Goal: Task Accomplishment & Management: Complete application form

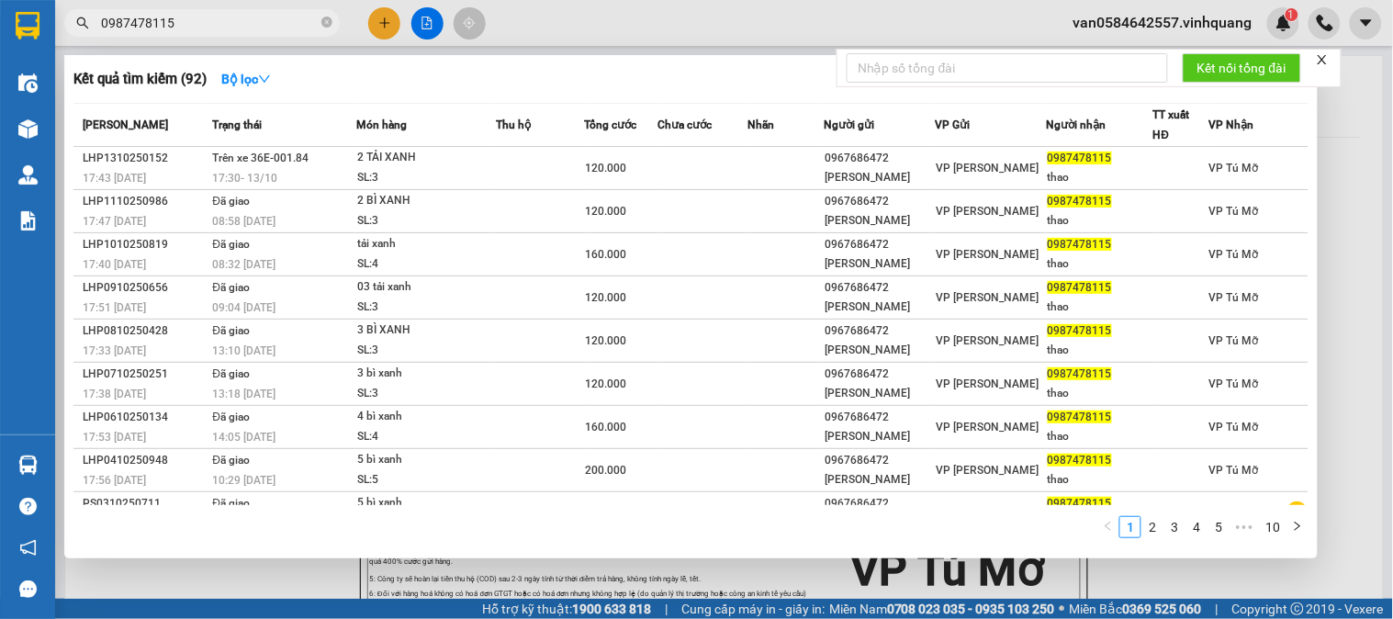
click at [190, 17] on input "0987478115" at bounding box center [209, 23] width 217 height 20
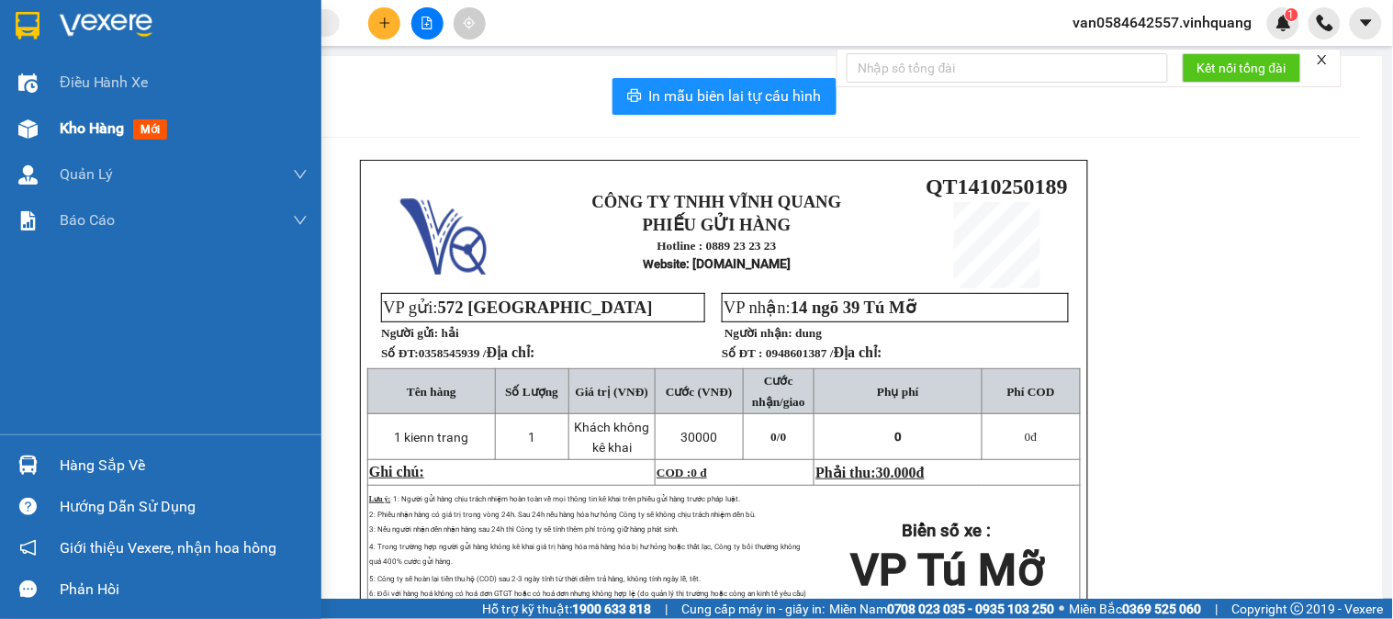
click at [68, 121] on span "Kho hàng" at bounding box center [92, 127] width 64 height 17
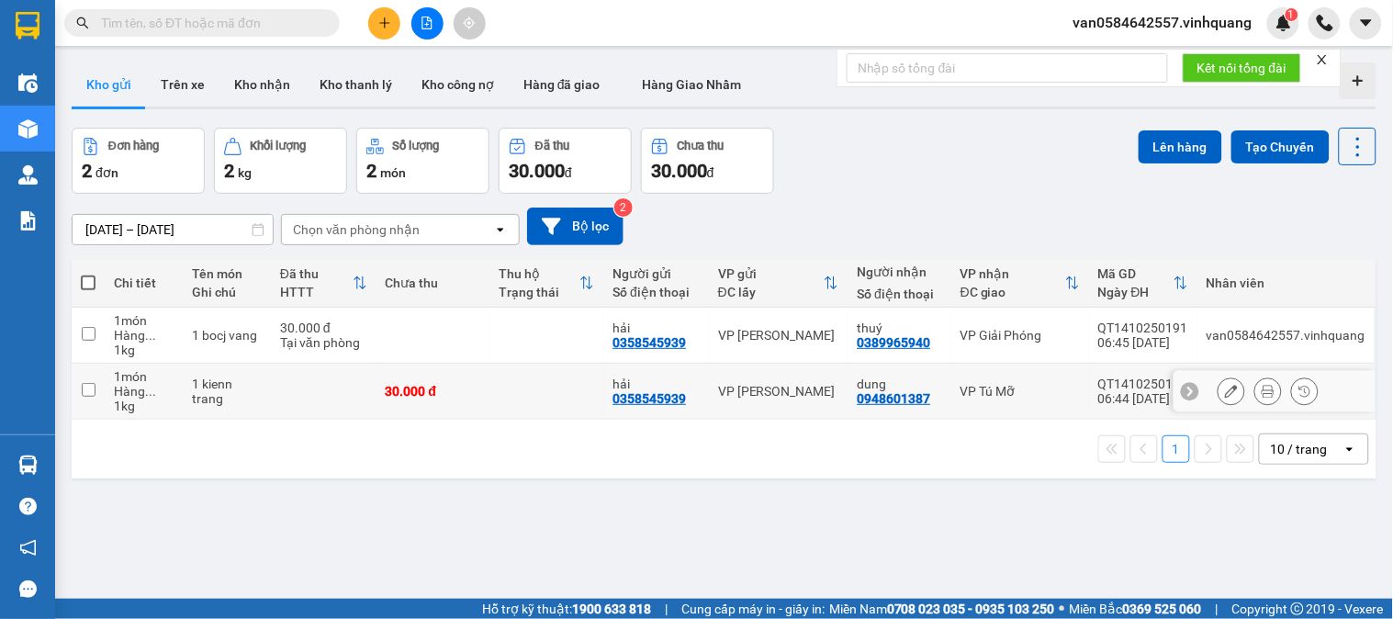
click at [262, 391] on td "1 kienn trang" at bounding box center [227, 392] width 88 height 56
checkbox input "true"
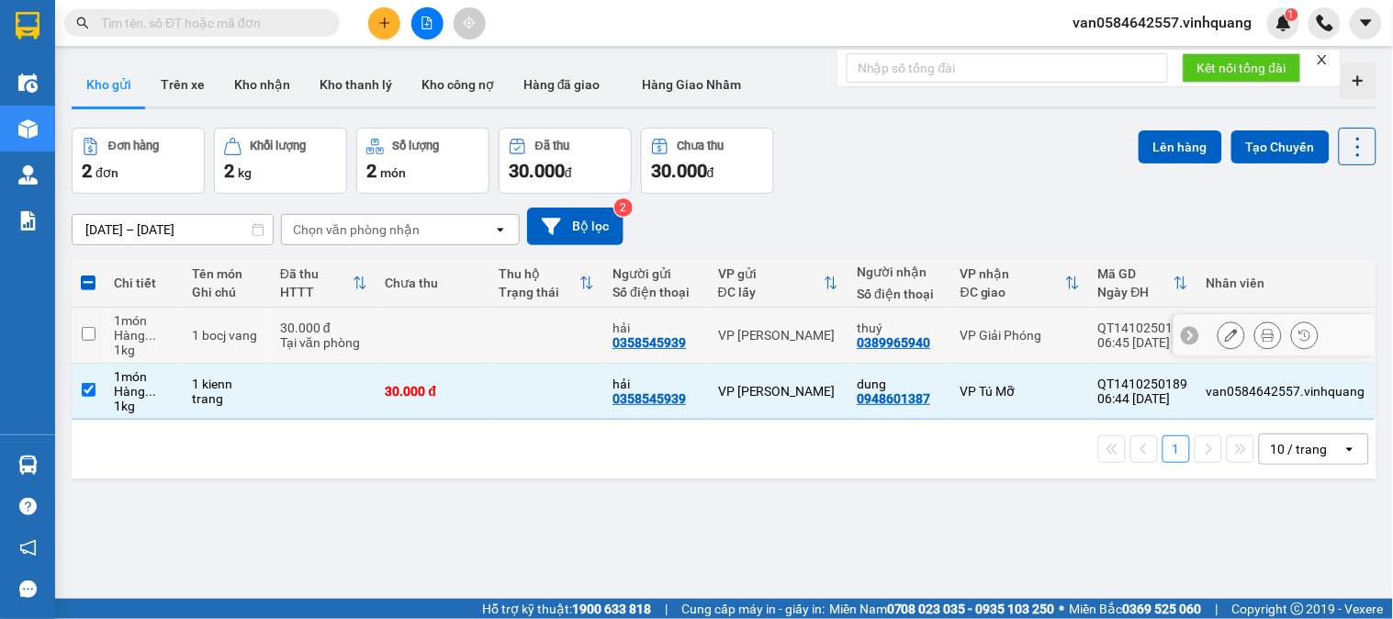
click at [296, 320] on div "30.000 đ" at bounding box center [323, 327] width 87 height 15
checkbox input "true"
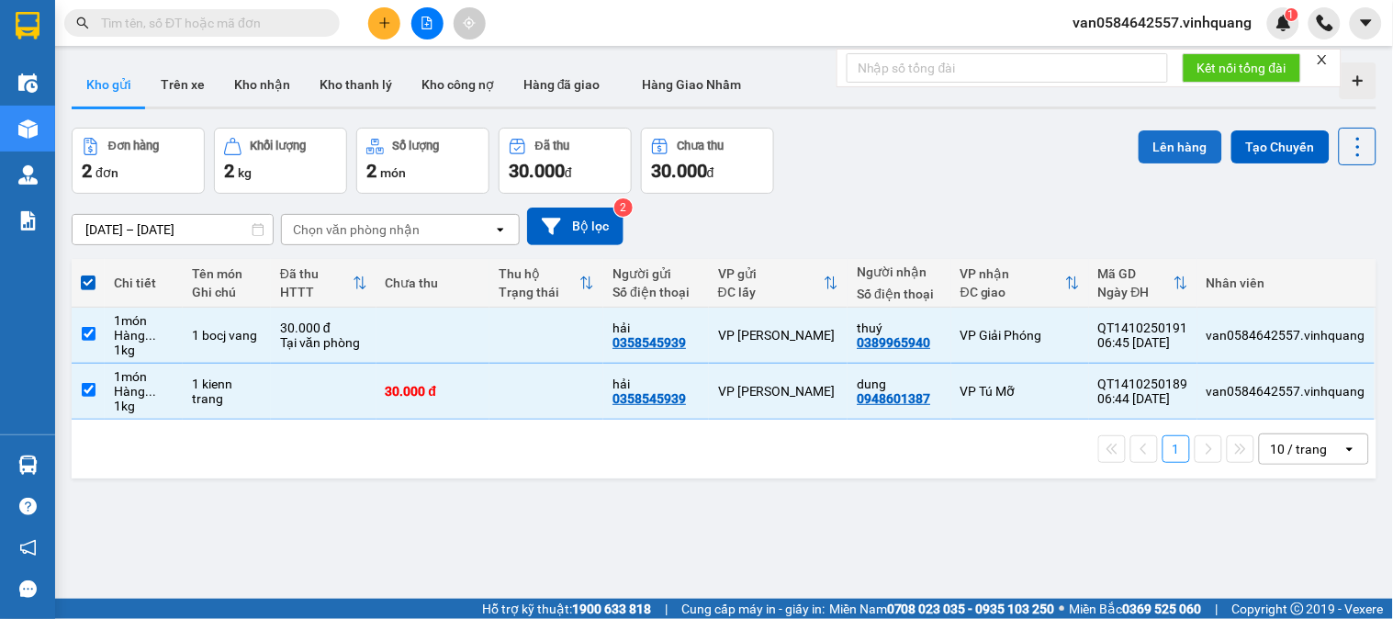
click at [1178, 142] on button "Lên hàng" at bounding box center [1180, 146] width 84 height 33
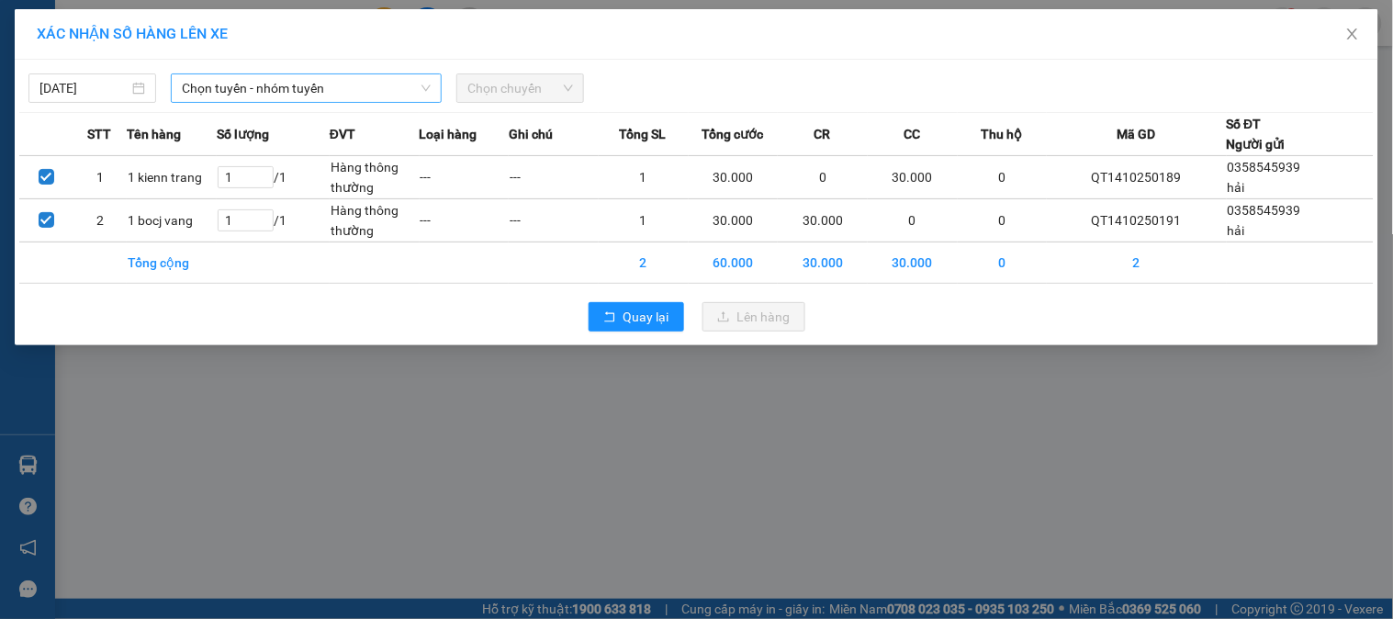
click at [379, 90] on span "Chọn tuyến - nhóm tuyến" at bounding box center [306, 88] width 249 height 28
click at [297, 87] on span "Chọn tuyến - nhóm tuyến" at bounding box center [306, 88] width 249 height 28
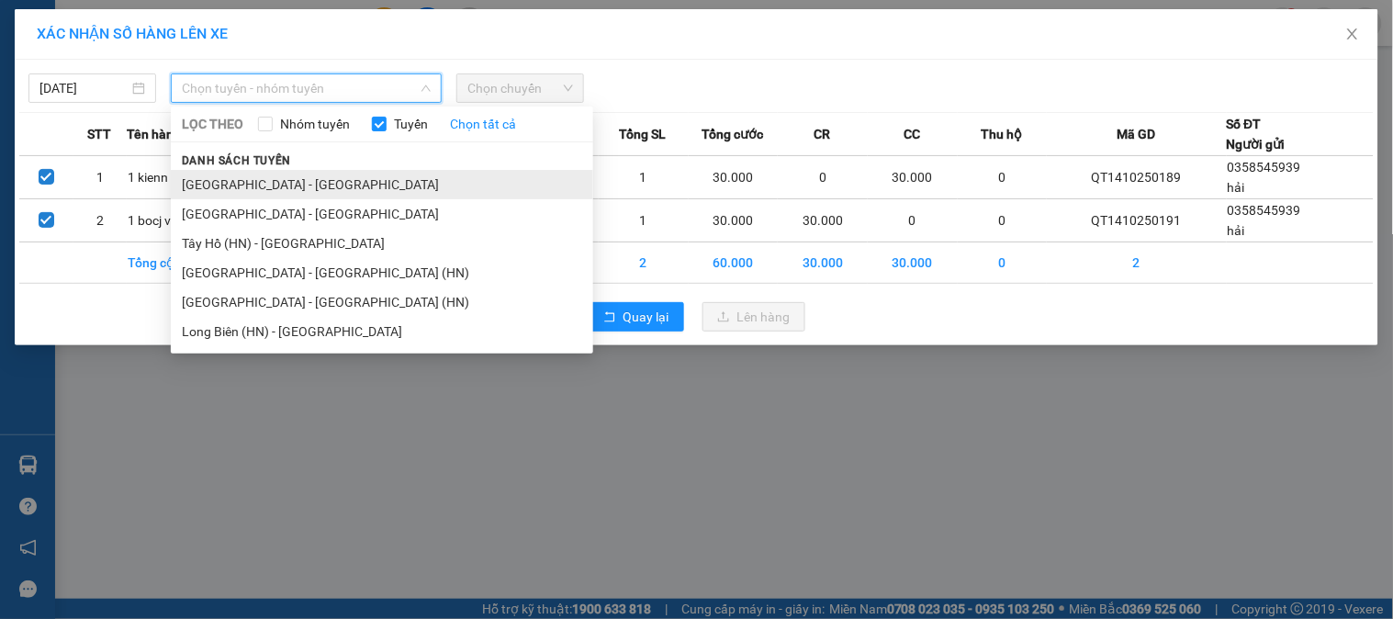
click at [313, 188] on li "[GEOGRAPHIC_DATA] - [GEOGRAPHIC_DATA]" at bounding box center [382, 184] width 422 height 29
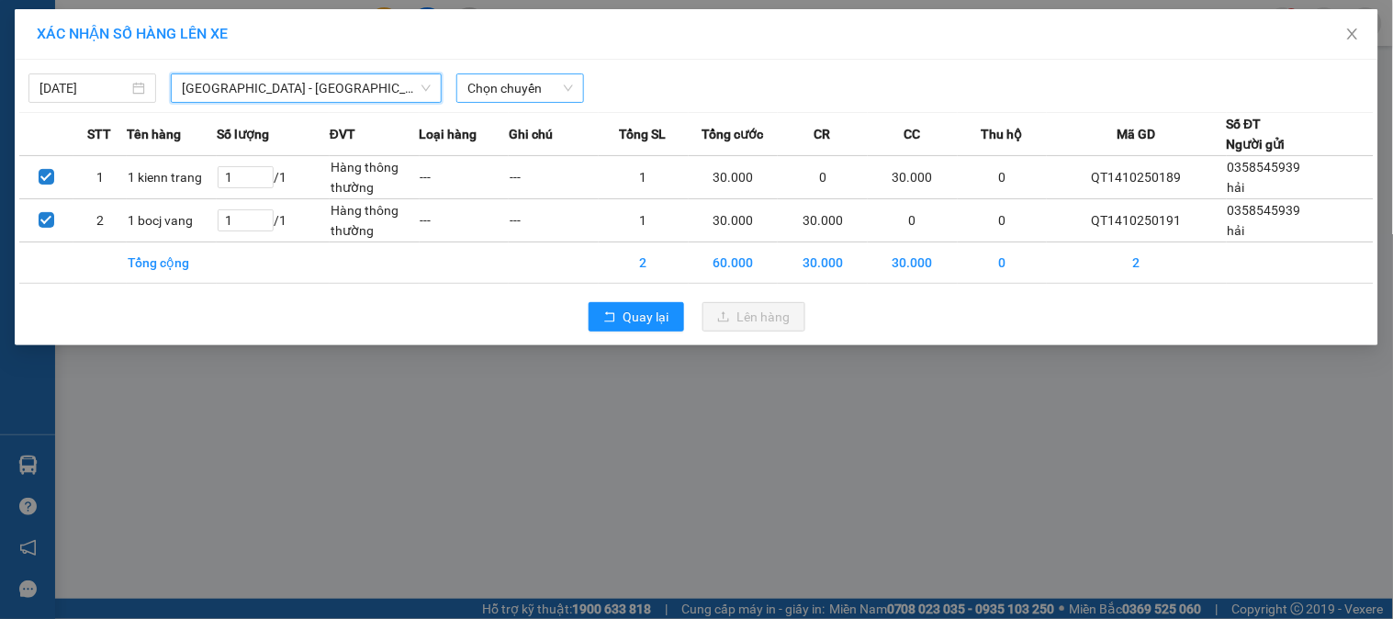
click at [492, 87] on span "Chọn chuyến" at bounding box center [520, 88] width 106 height 28
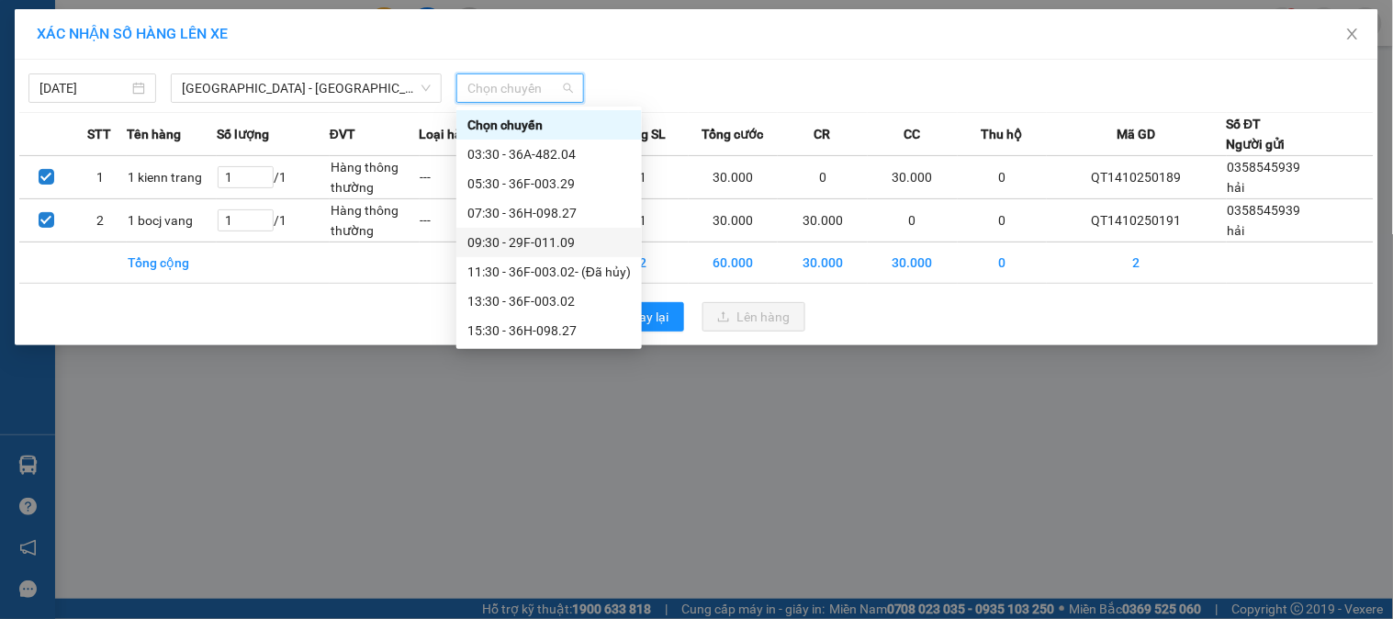
click at [560, 241] on div "09:30 - 29F-011.09" at bounding box center [548, 242] width 163 height 20
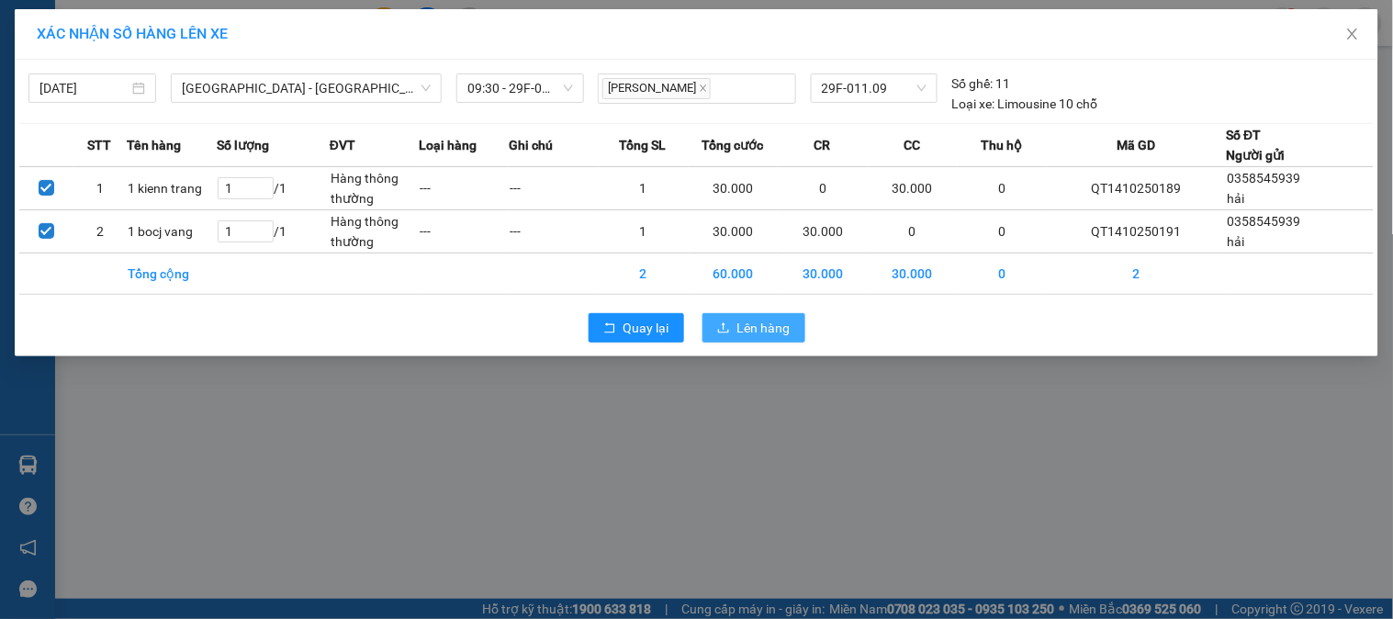
click at [768, 326] on span "Lên hàng" at bounding box center [763, 328] width 53 height 20
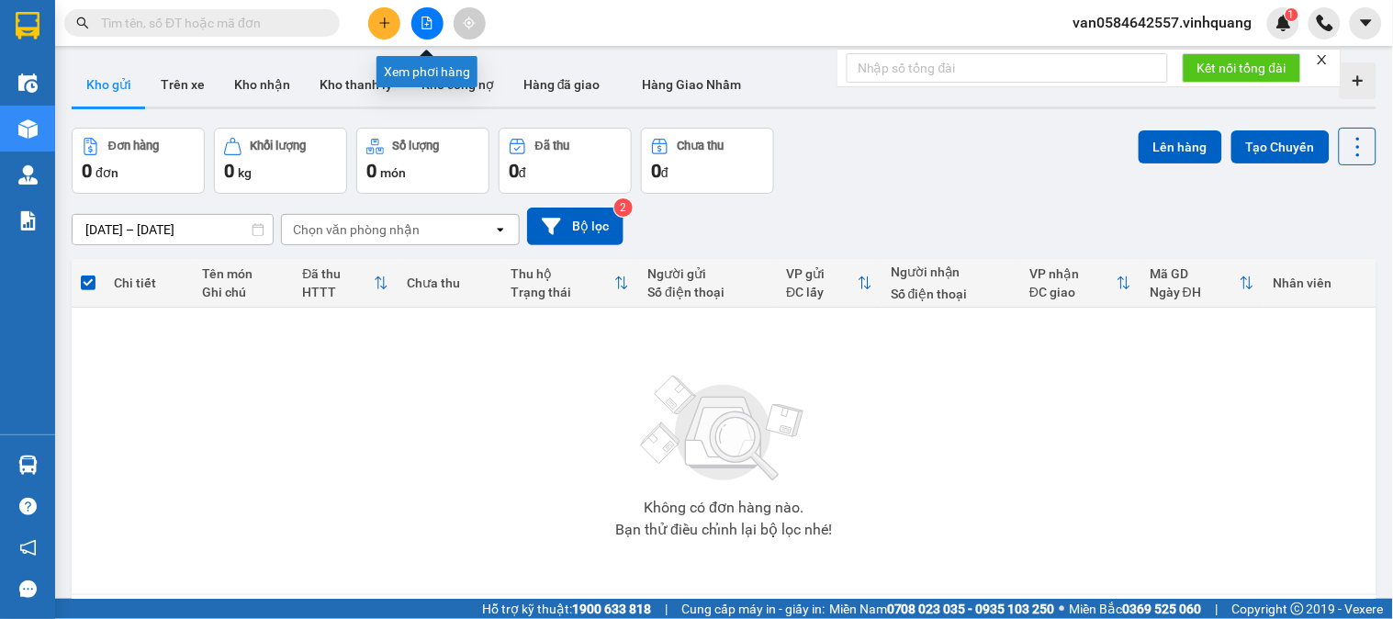
click at [423, 26] on icon "file-add" at bounding box center [426, 23] width 13 height 13
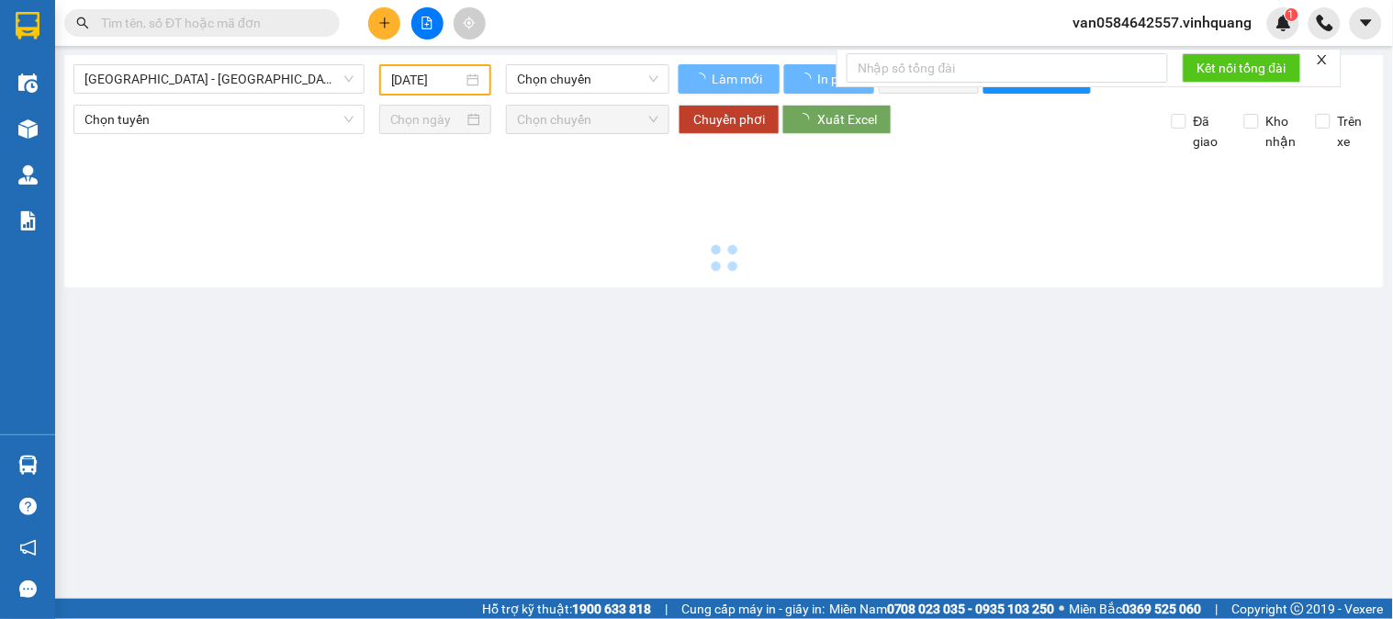
type input "[DATE]"
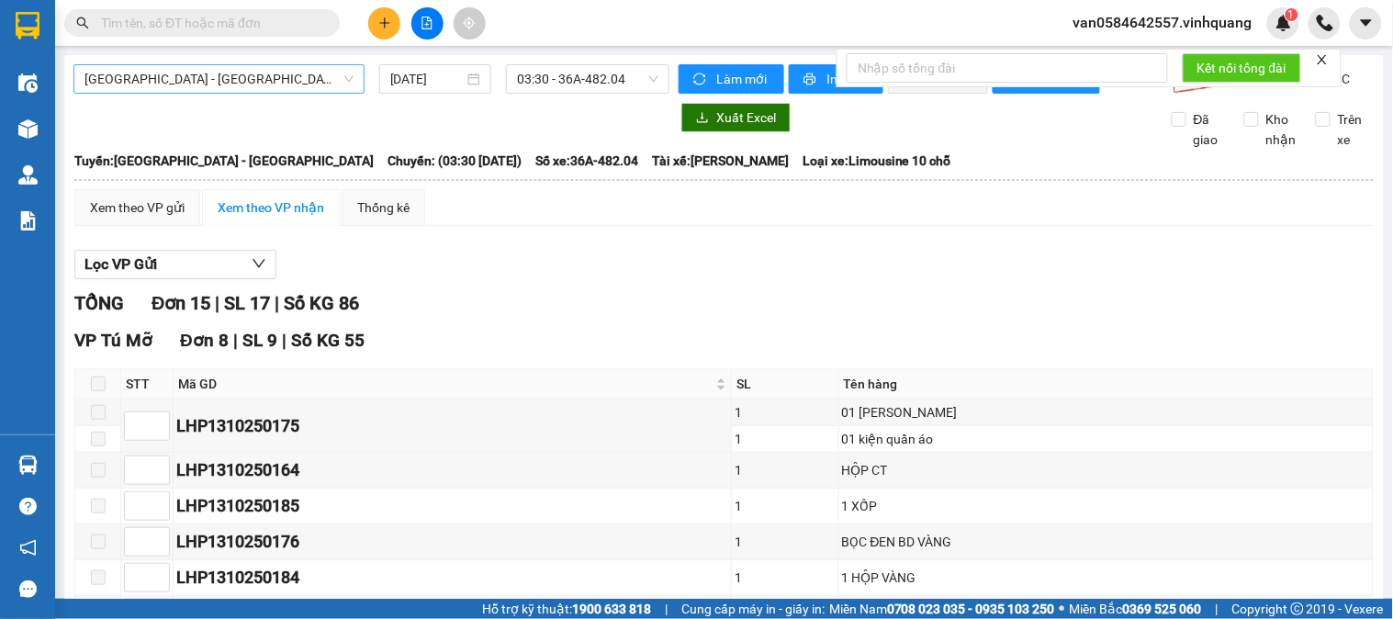
click at [299, 90] on span "[GEOGRAPHIC_DATA] - [GEOGRAPHIC_DATA]" at bounding box center [218, 79] width 269 height 28
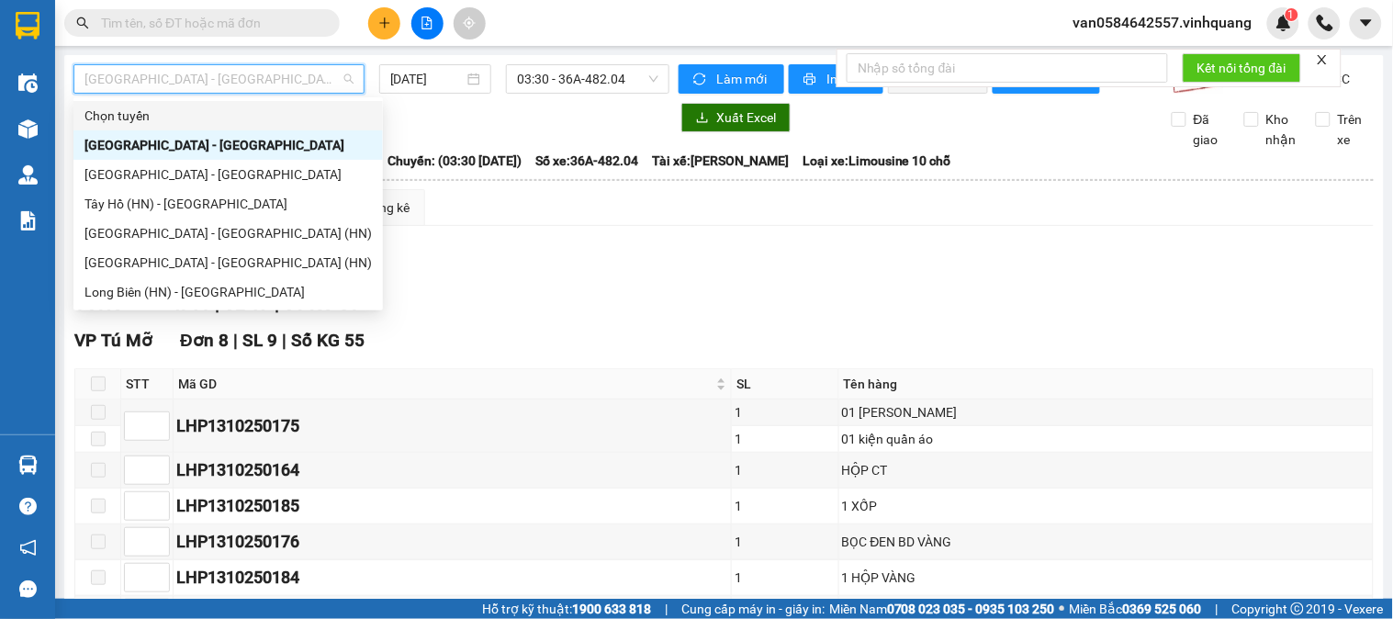
click at [532, 149] on div "Xuất Excel Đã giao Kho nhận Trên xe" at bounding box center [723, 126] width 1301 height 47
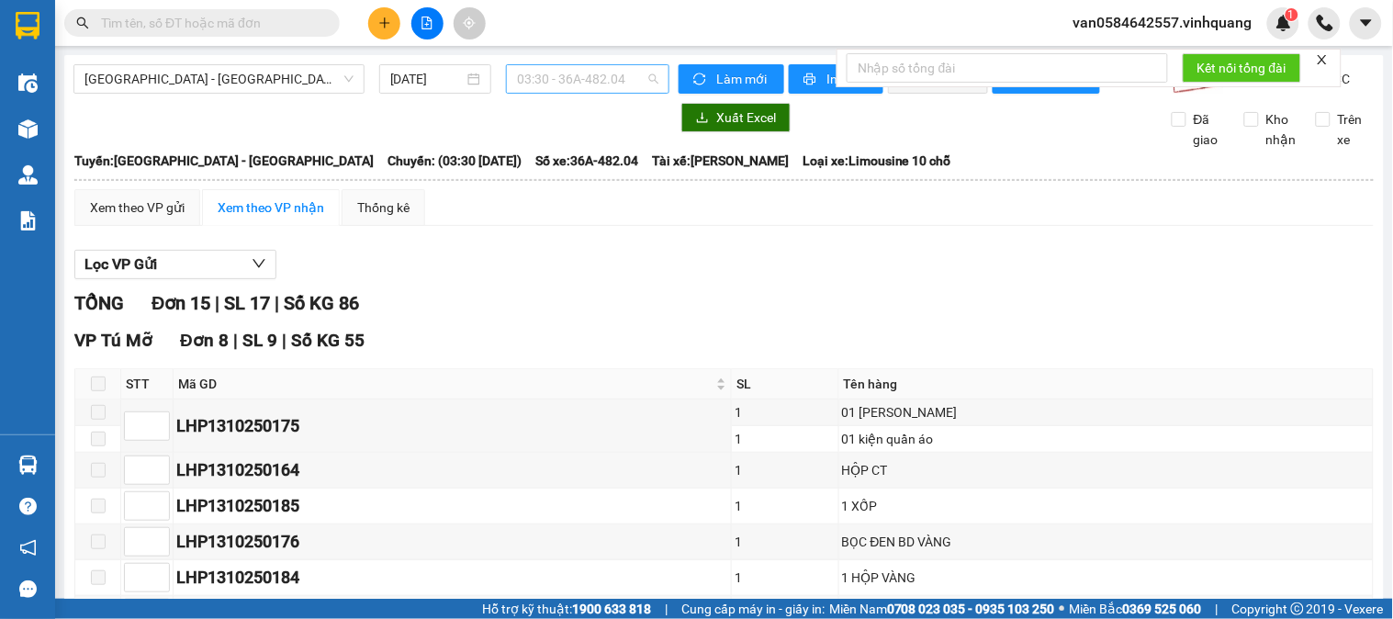
click at [569, 81] on span "03:30 - 36A-482.04" at bounding box center [587, 79] width 141 height 28
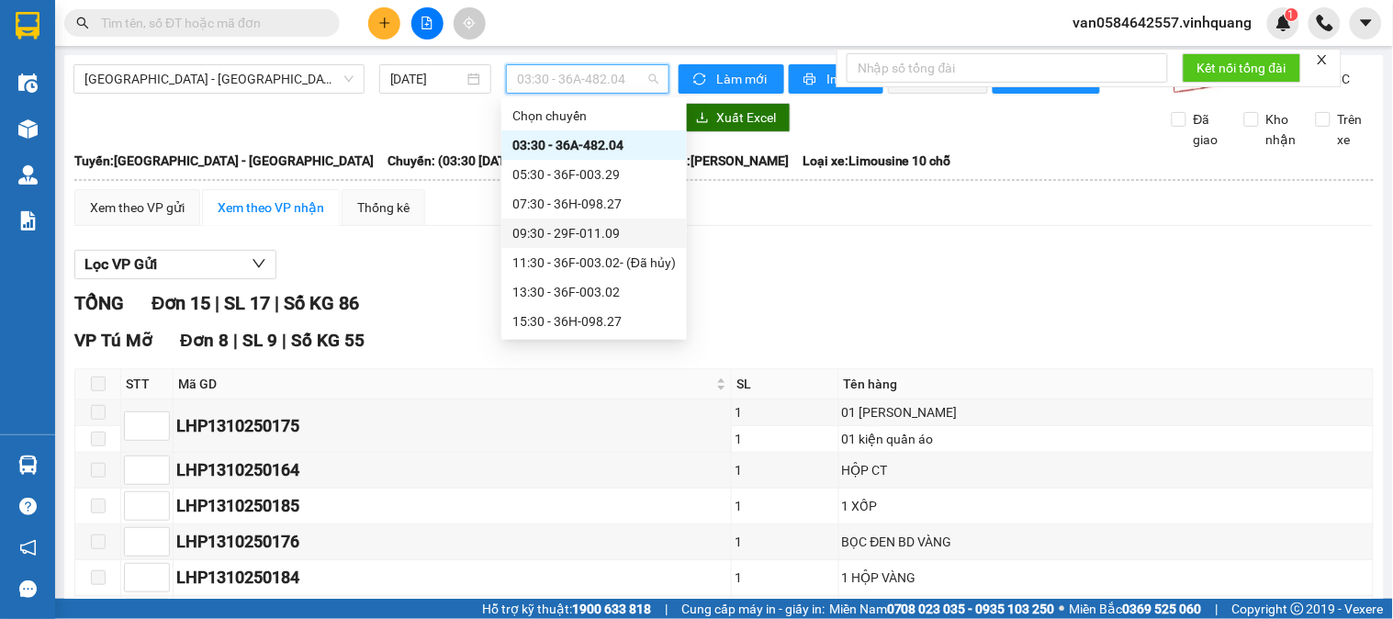
click at [567, 234] on div "09:30 - 29F-011.09" at bounding box center [593, 233] width 163 height 20
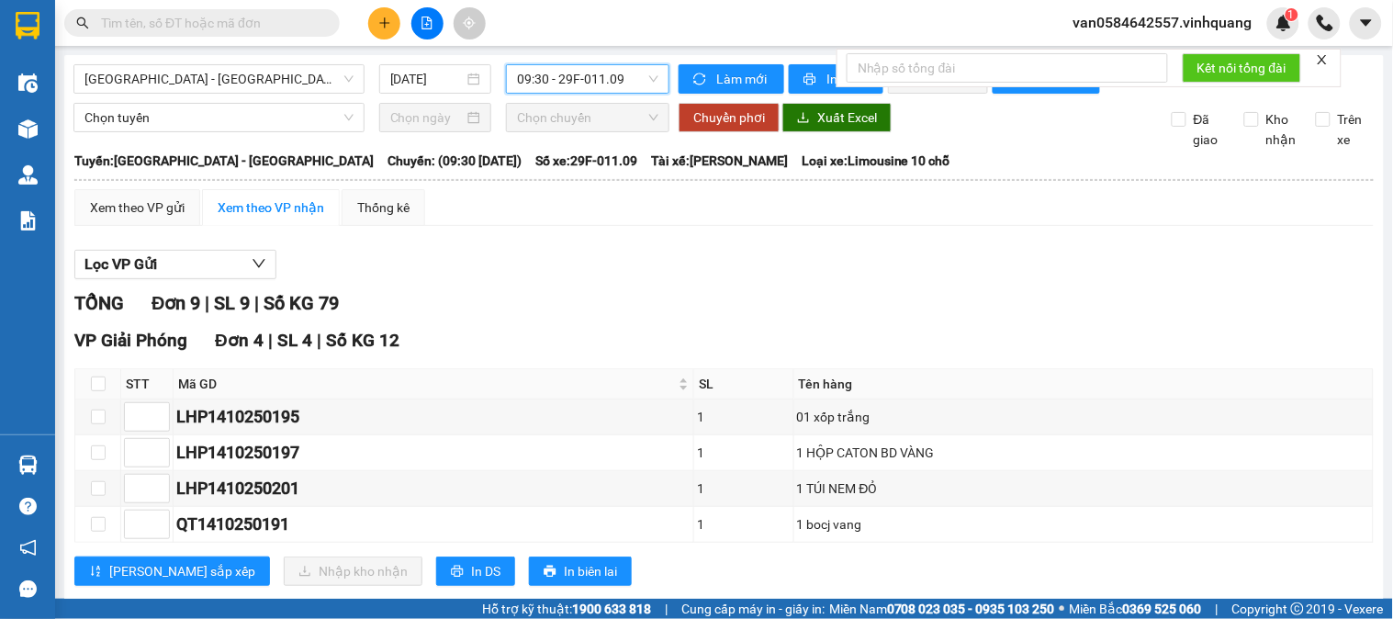
scroll to position [102, 0]
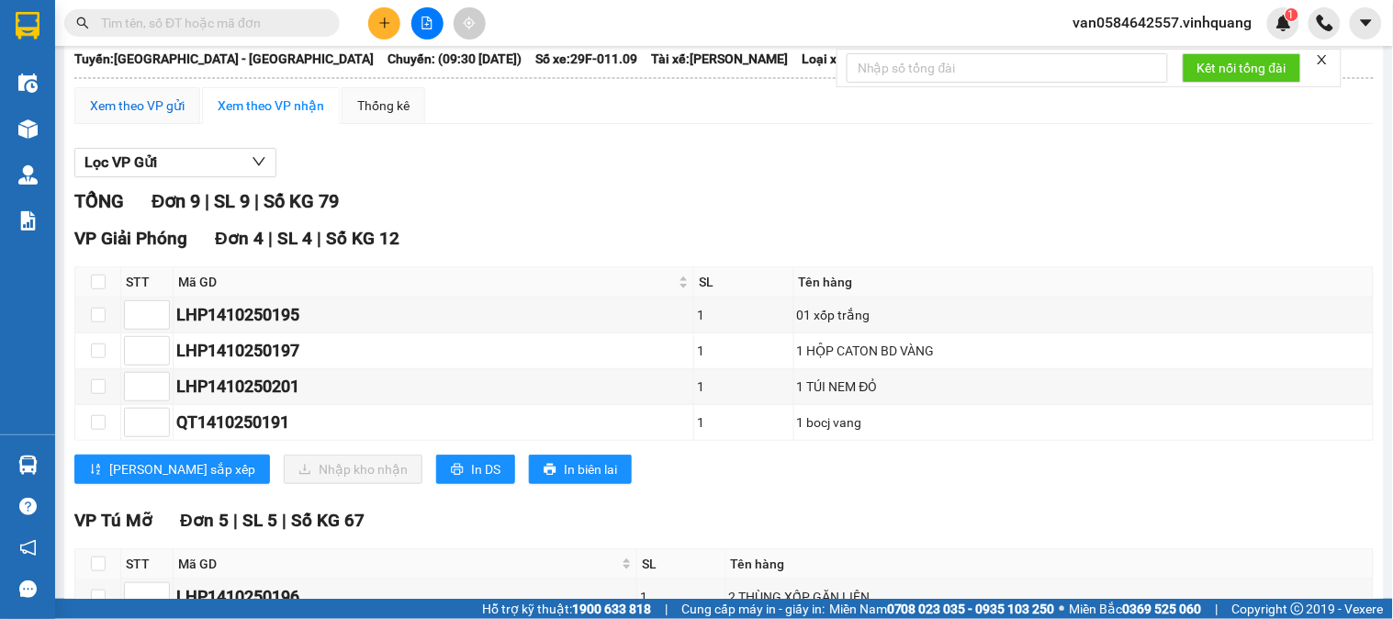
click at [129, 113] on div "Xem theo VP gửi" at bounding box center [137, 105] width 95 height 20
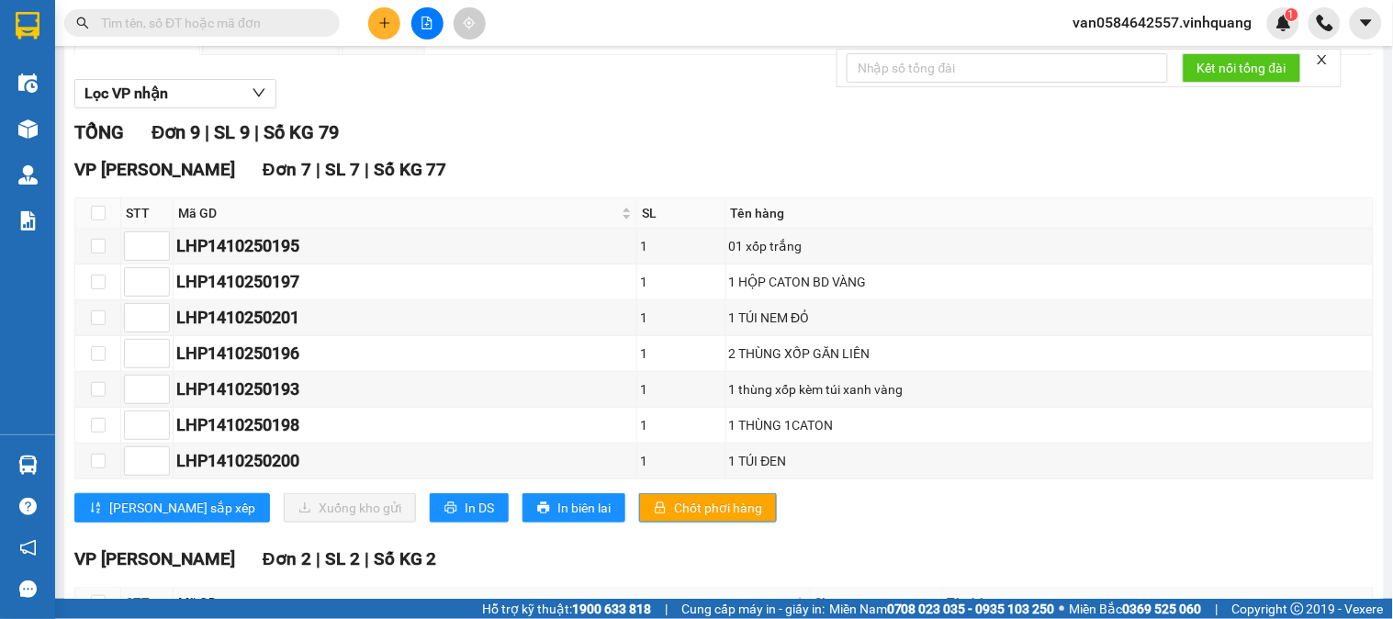
scroll to position [69, 0]
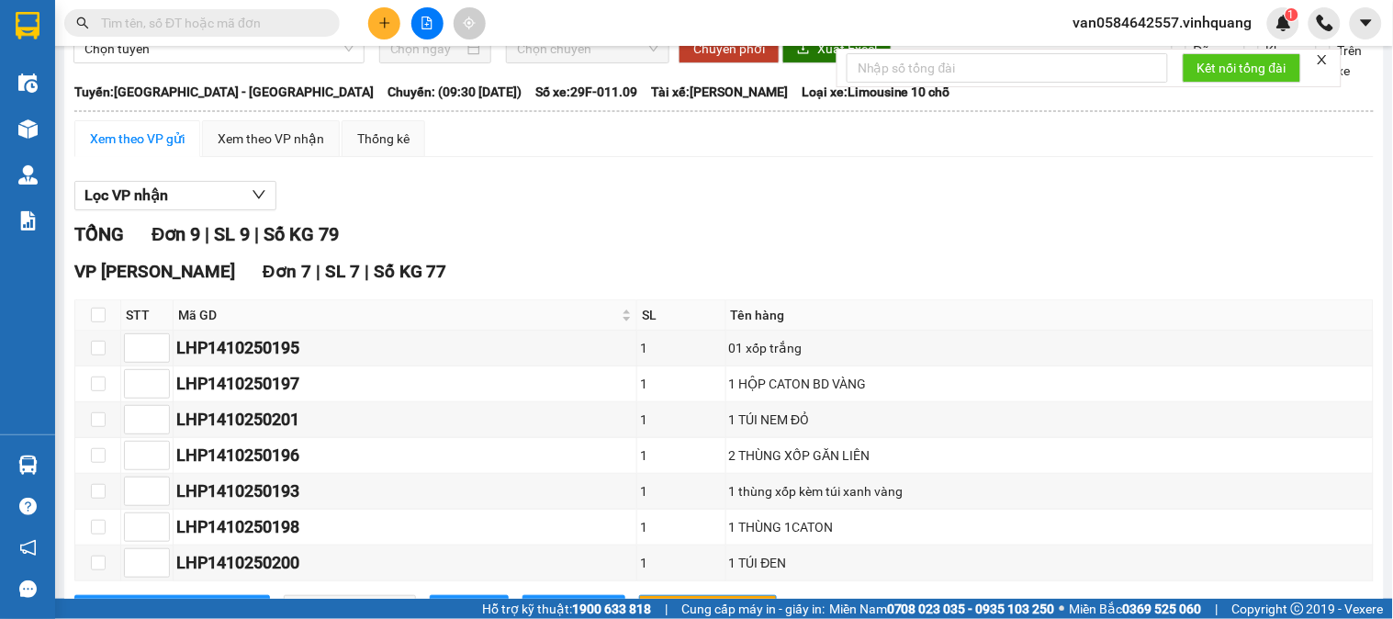
click at [379, 17] on icon "plus" at bounding box center [384, 23] width 13 height 13
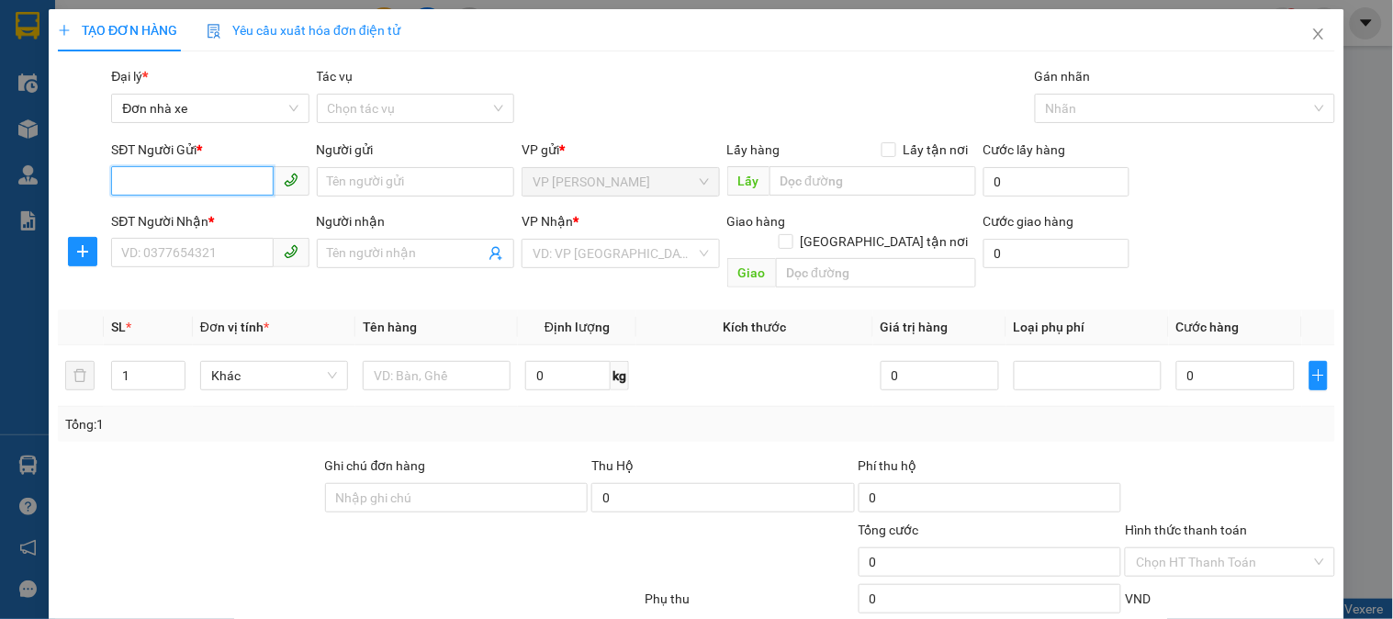
click at [215, 185] on input "SĐT Người Gửi *" at bounding box center [192, 180] width 162 height 29
type input "0989588989"
click at [207, 221] on div "0989588989 - TUYẾN" at bounding box center [208, 218] width 174 height 20
type input "TUYẾN"
type input "0943737777"
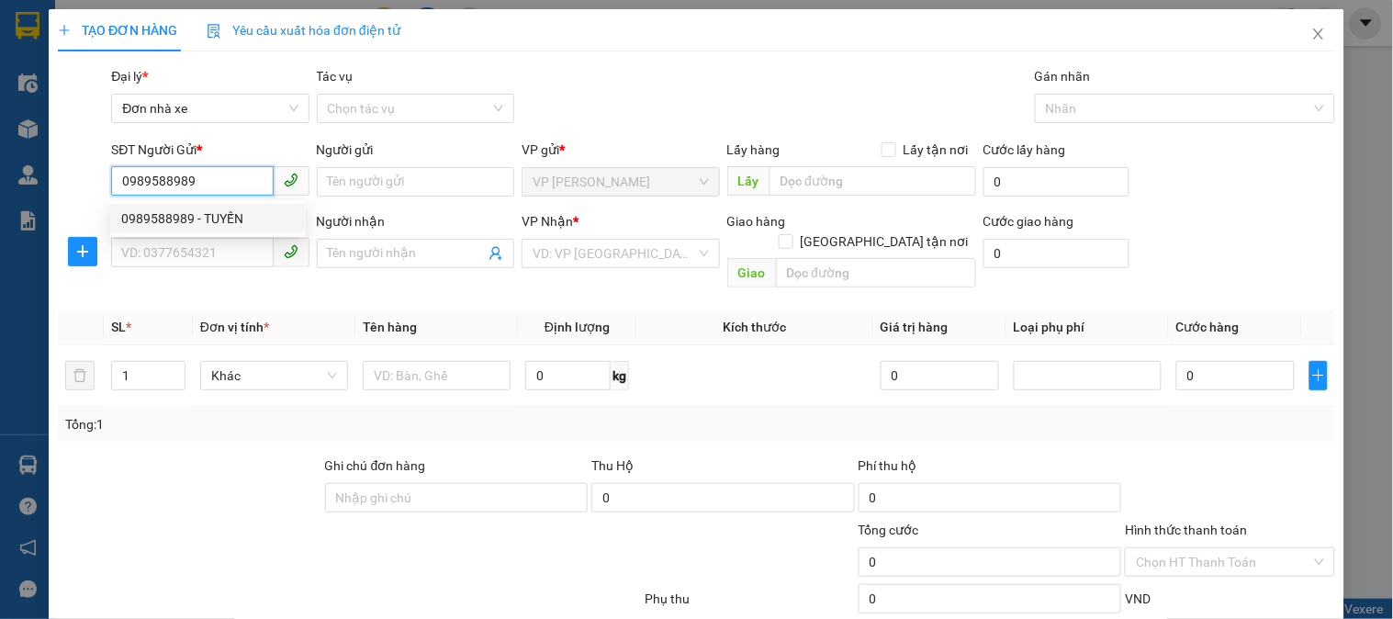
type input "TRANG"
checkbox input "true"
type input "54 hai bà trưng hoàn kiếm,hn"
type input "60.000"
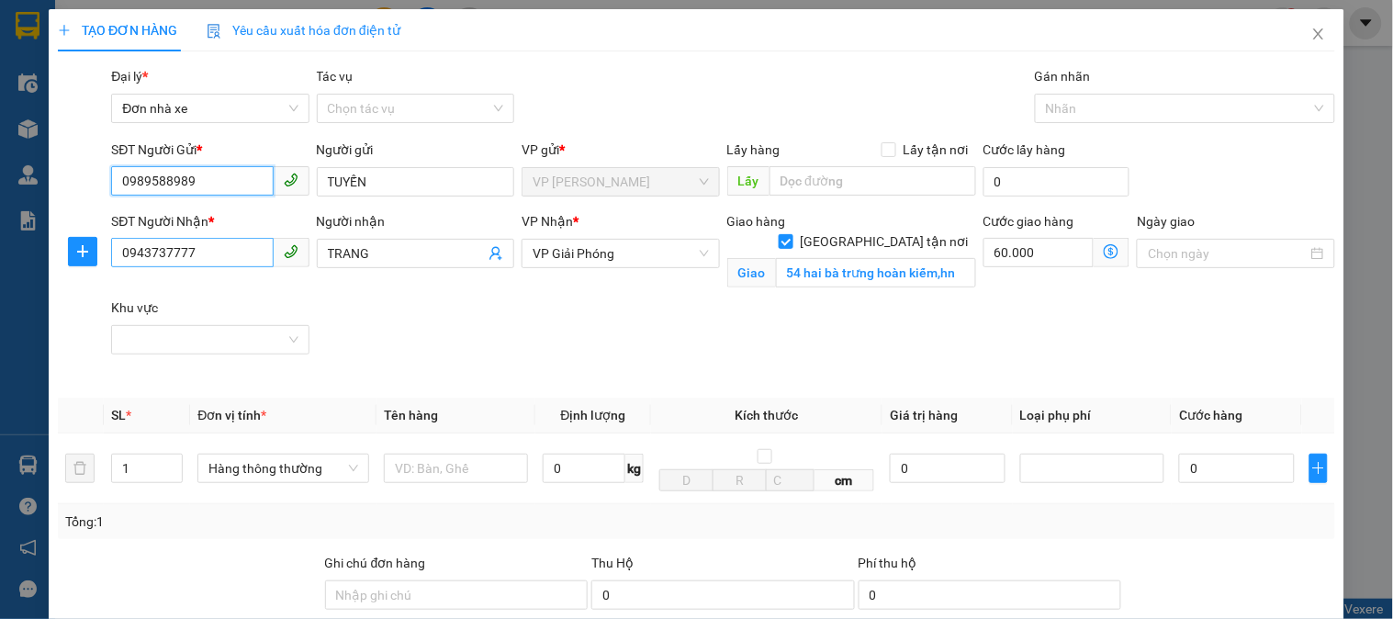
type input "0989588989"
click at [221, 252] on input "0943737777" at bounding box center [192, 252] width 162 height 29
type input "0976309058"
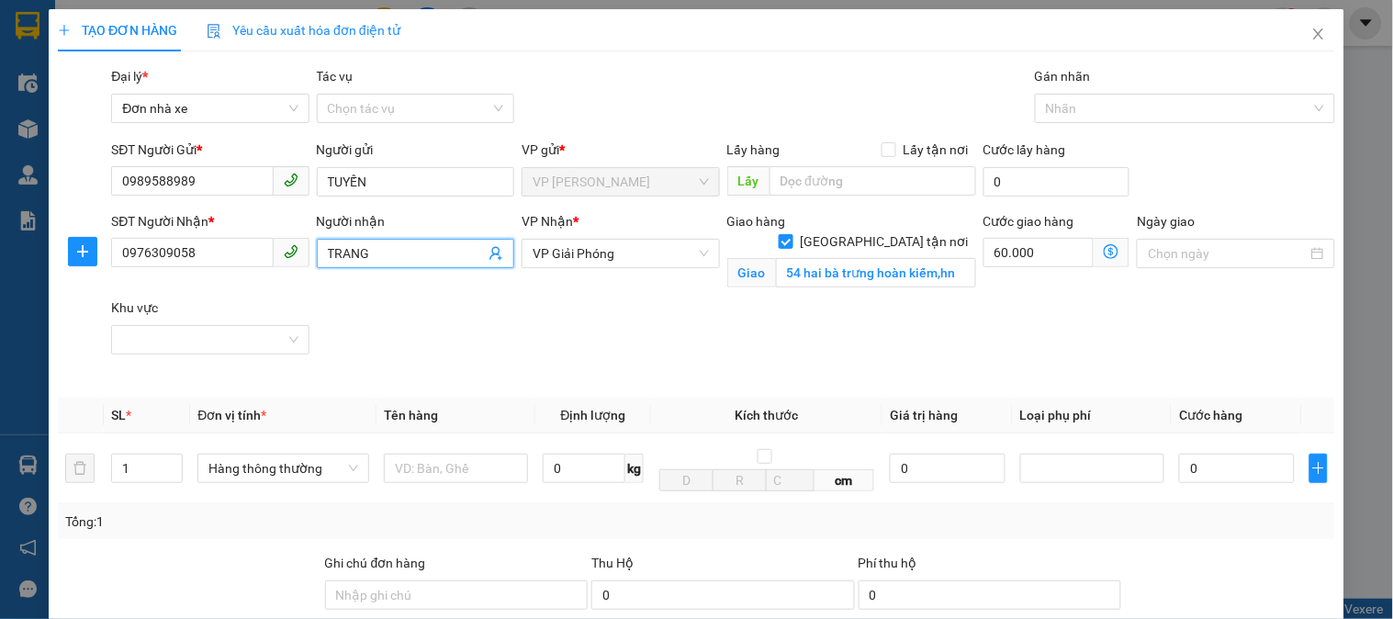
click at [377, 248] on input "TRANG" at bounding box center [406, 253] width 157 height 20
click at [382, 246] on input "TRANG" at bounding box center [406, 253] width 157 height 20
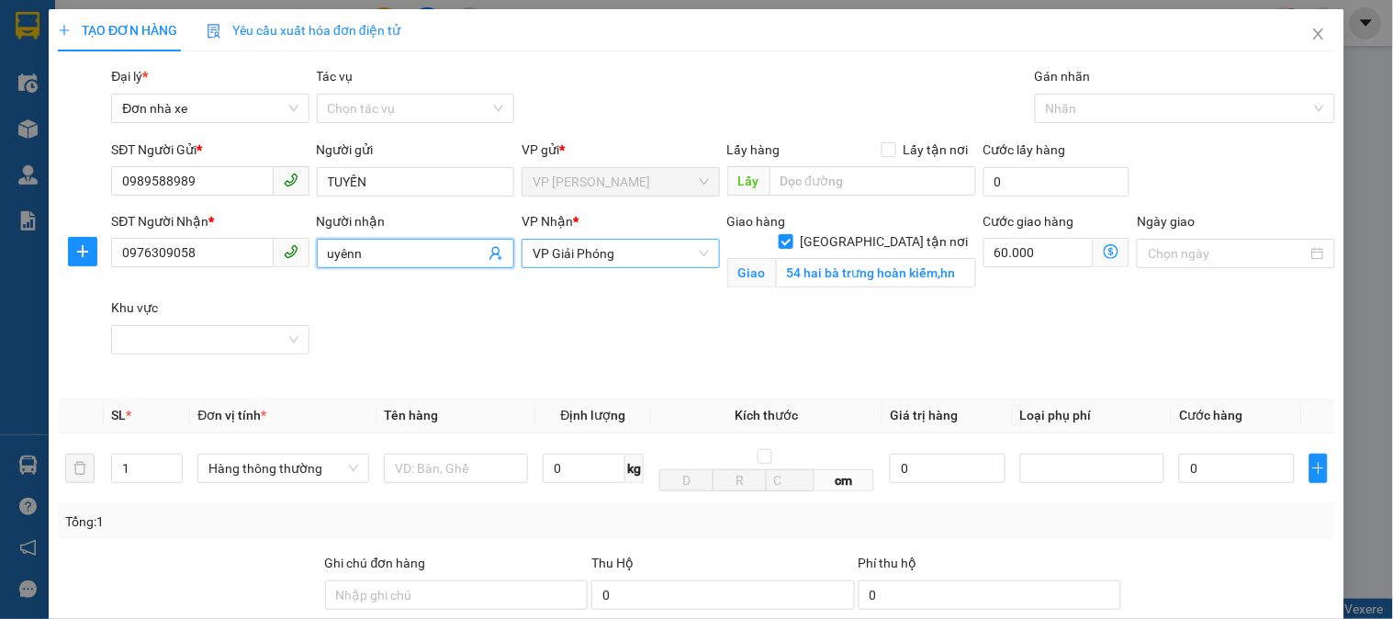
click at [611, 253] on span "VP Giải Phóng" at bounding box center [619, 254] width 175 height 28
type input "uyênn"
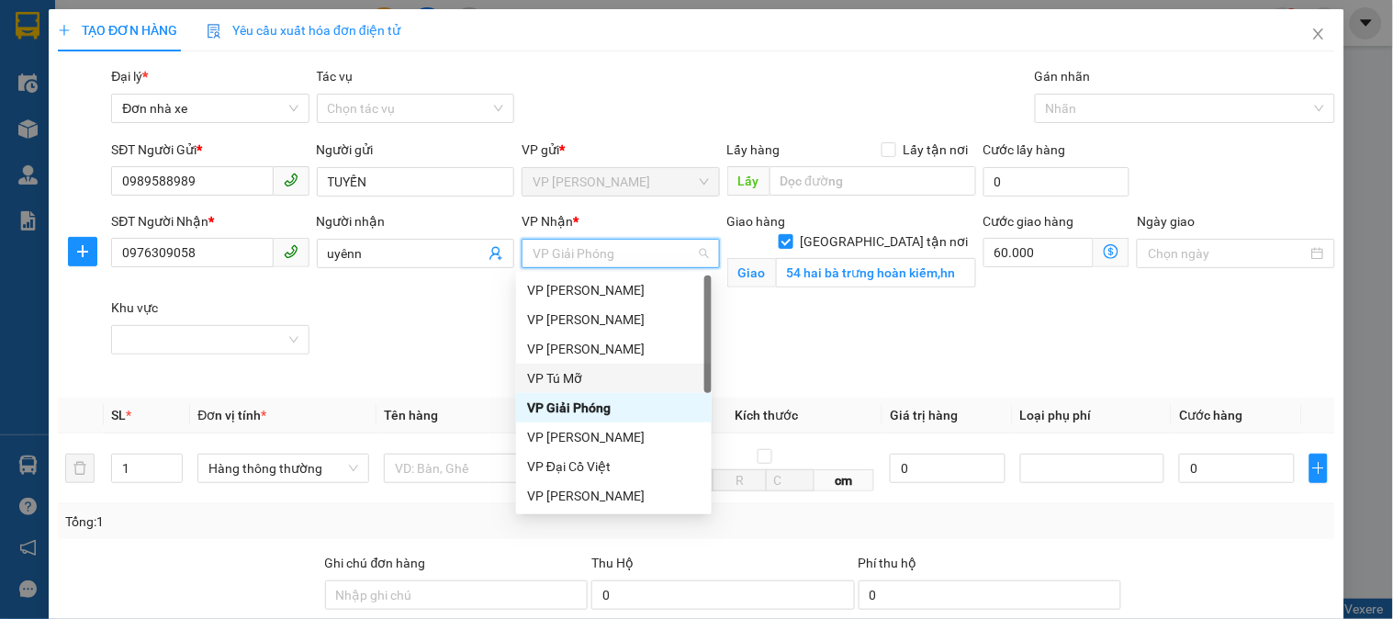
click at [566, 381] on div "VP Tú Mỡ" at bounding box center [614, 378] width 174 height 20
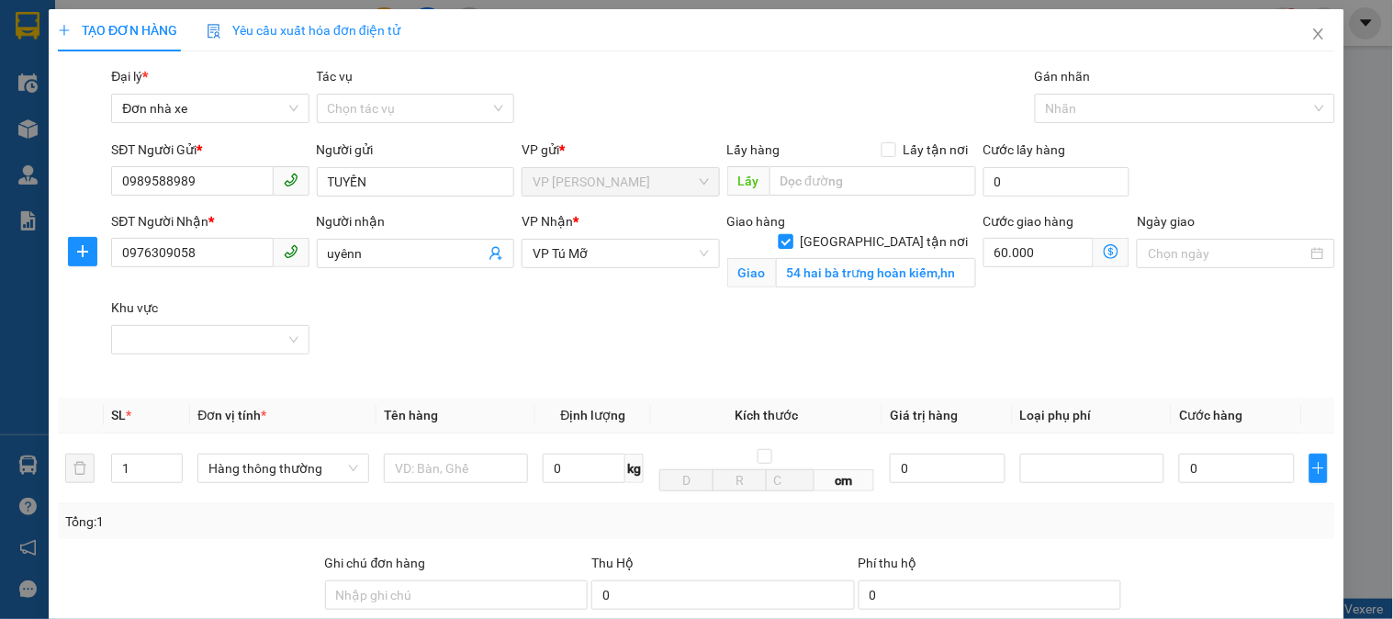
click at [937, 231] on span "[GEOGRAPHIC_DATA] tận nơi" at bounding box center [884, 241] width 183 height 20
click at [791, 234] on input "[GEOGRAPHIC_DATA] tận nơi" at bounding box center [785, 240] width 13 height 13
checkbox input "false"
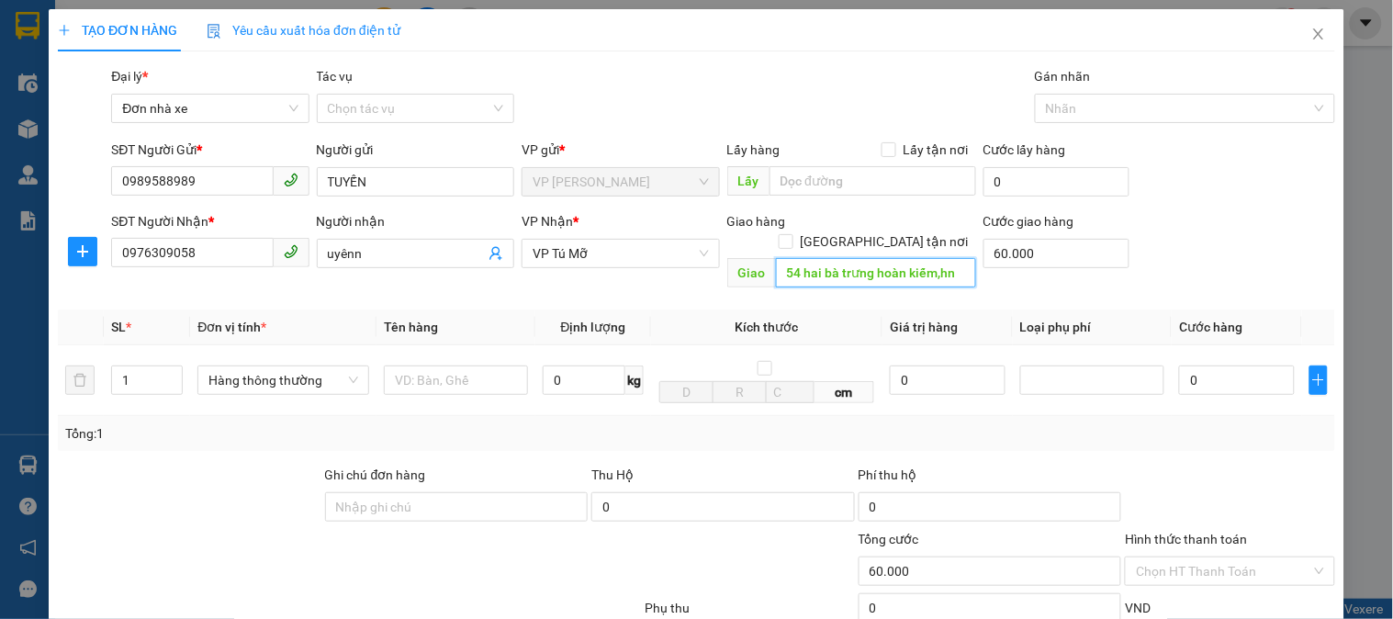
click at [916, 258] on input "54 hai bà trưng hoàn kiếm,hn" at bounding box center [876, 272] width 200 height 29
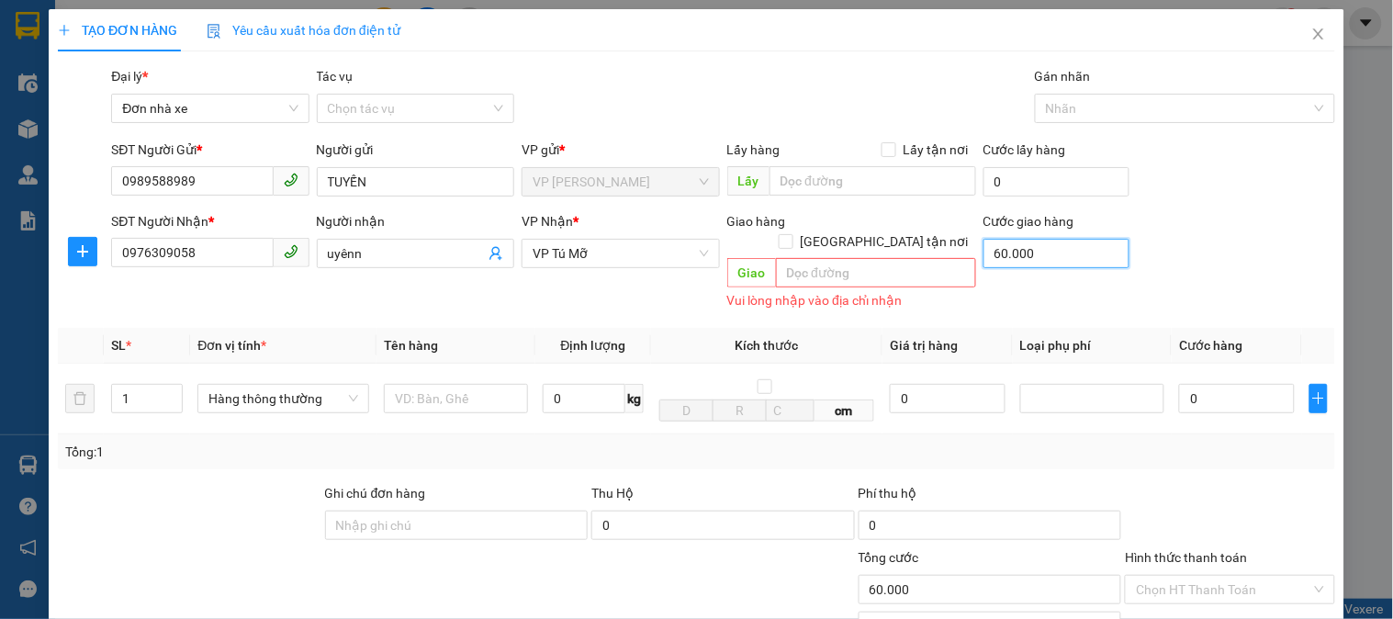
click at [1051, 252] on input "60.000" at bounding box center [1056, 253] width 147 height 29
type input "0"
click at [1153, 259] on div "SĐT Người Nhận * 0976309058 Người nhận uyênn VP Nhận * VP Tú Mỡ Giao hàng Giao …" at bounding box center [722, 262] width 1231 height 103
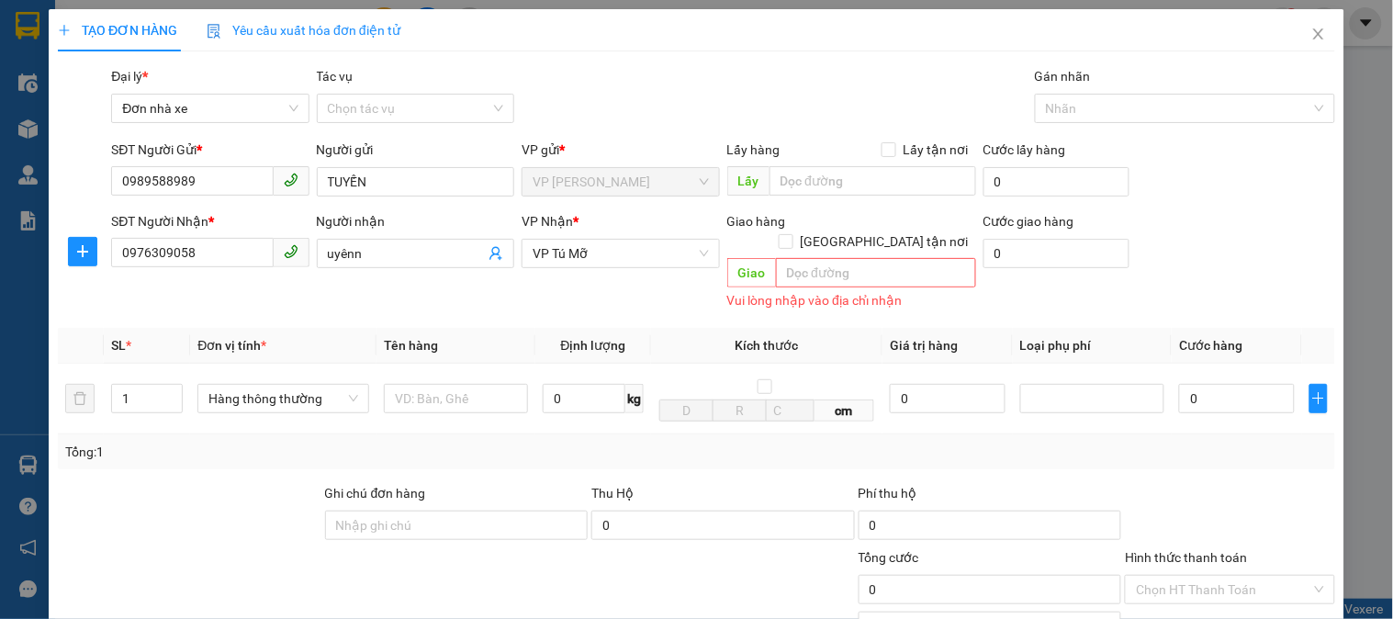
scroll to position [102, 0]
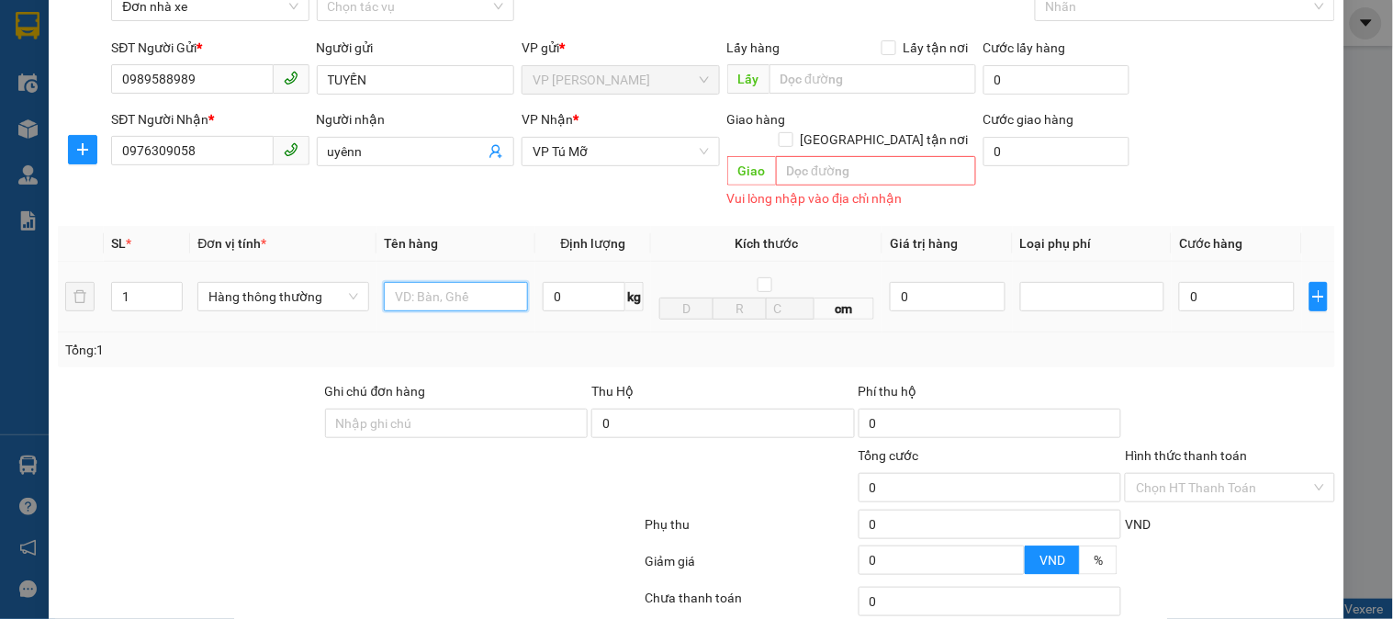
click at [493, 282] on input "text" at bounding box center [456, 296] width 144 height 29
type input "1 bì xanh"
click at [563, 282] on input "0" at bounding box center [584, 296] width 83 height 29
type input "30"
click at [598, 340] on div "Tổng: 1" at bounding box center [696, 350] width 1262 height 20
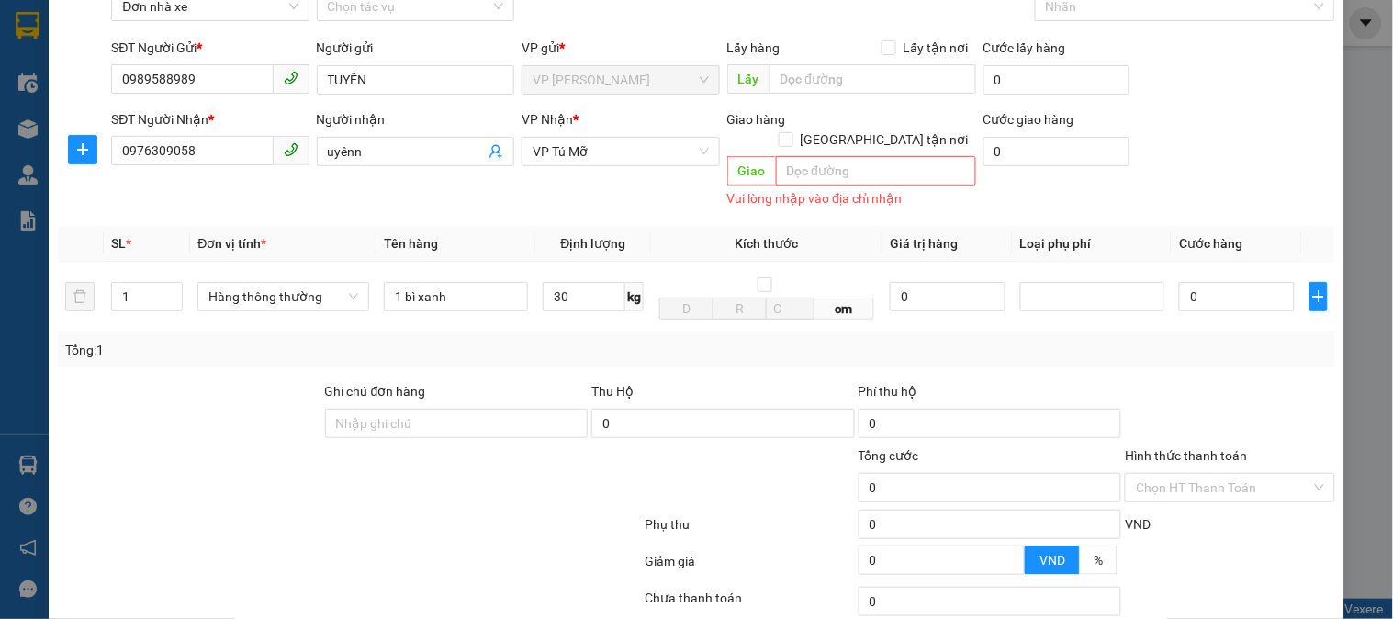
type input "60.000"
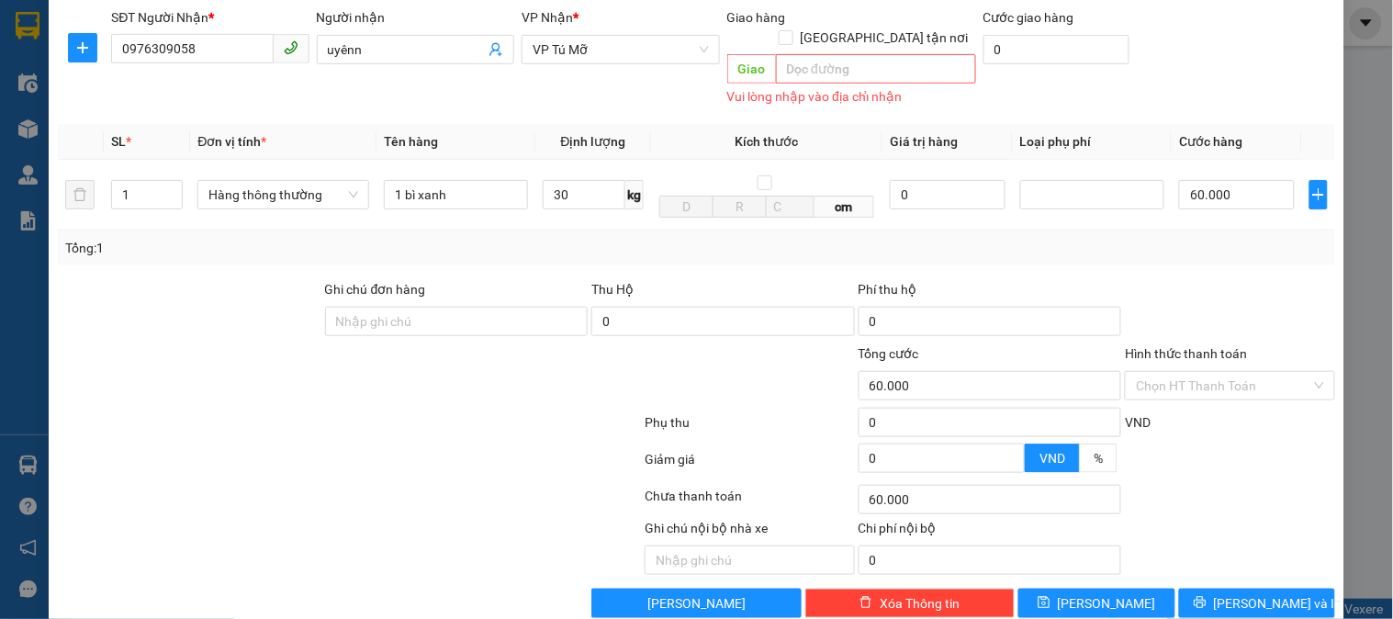
scroll to position [219, 0]
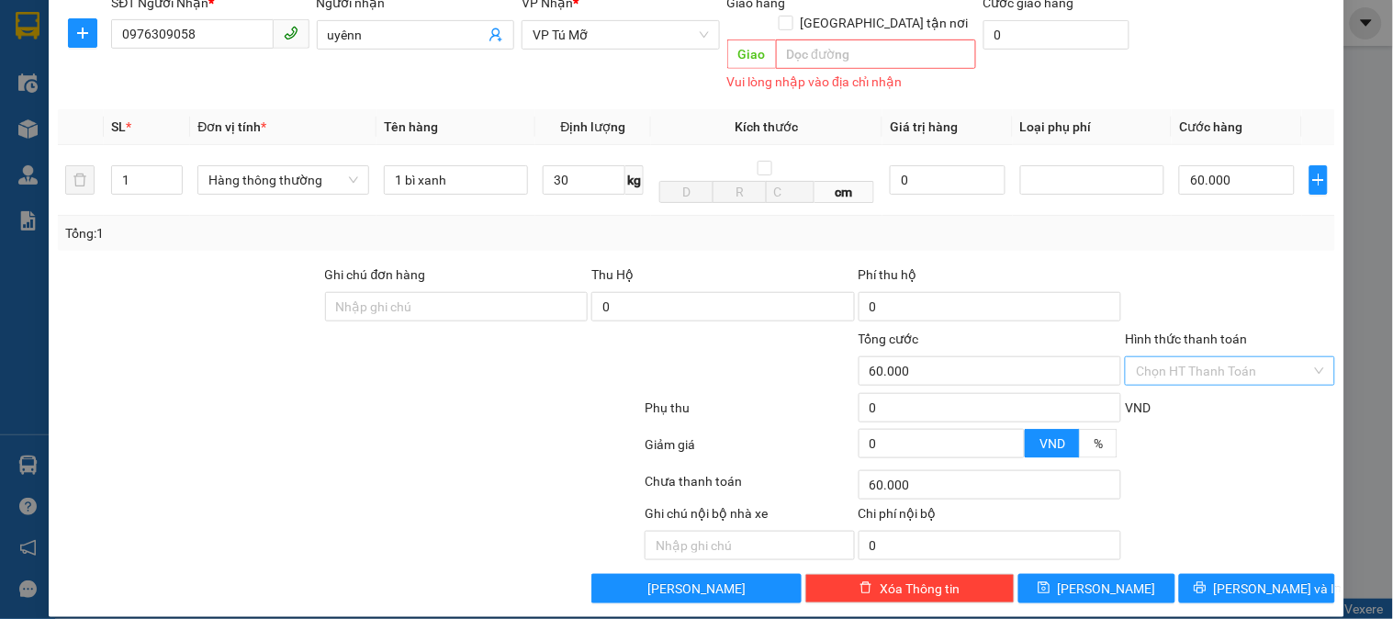
click at [1194, 357] on input "Hình thức thanh toán" at bounding box center [1223, 371] width 174 height 28
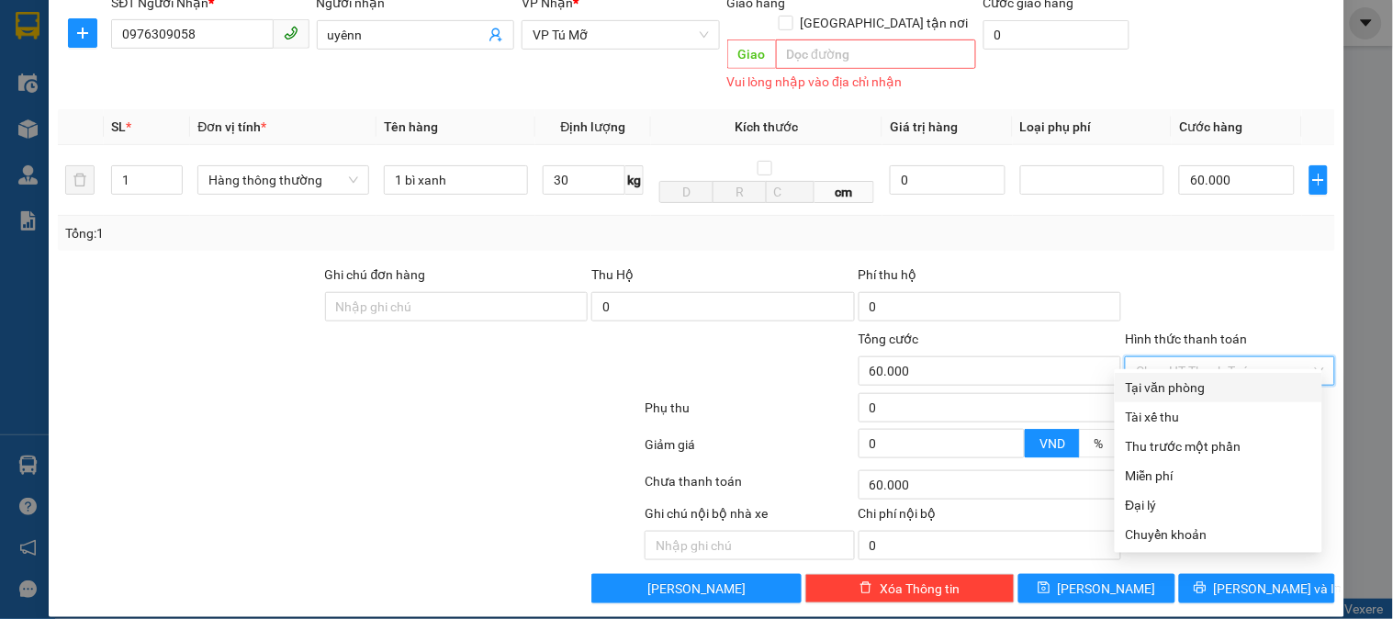
click at [756, 39] on span "Giao" at bounding box center [751, 53] width 49 height 29
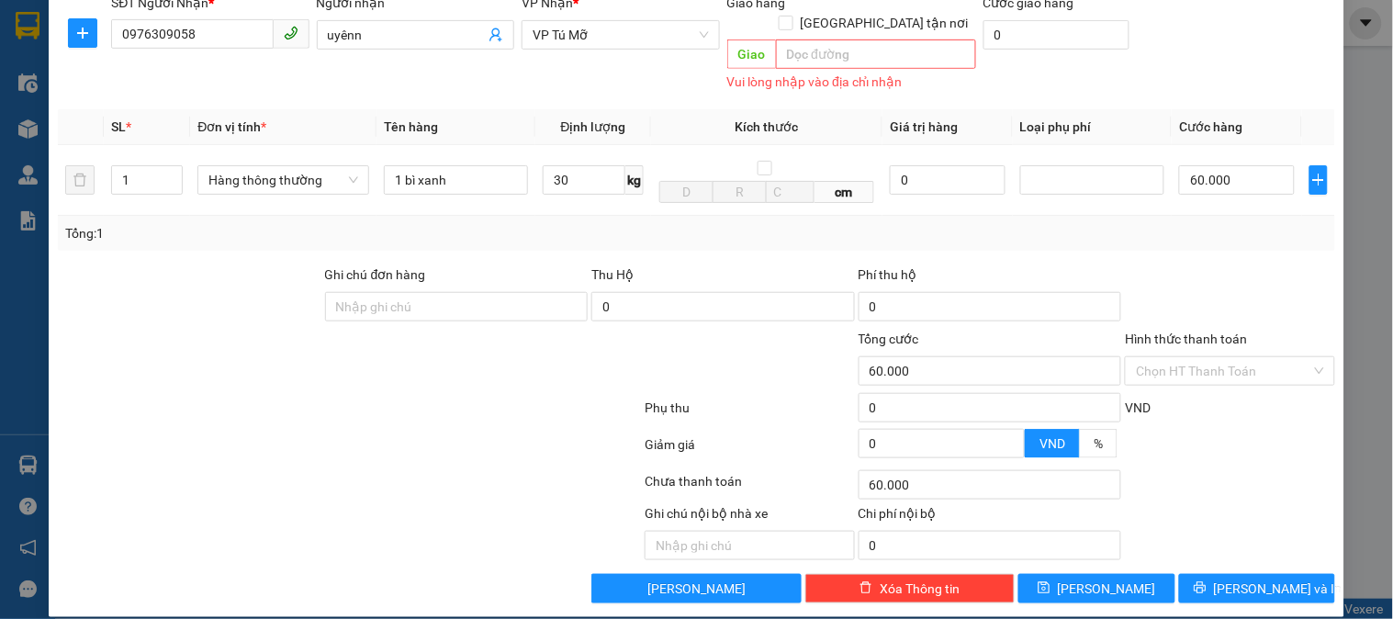
click at [756, 39] on span "Giao" at bounding box center [751, 53] width 49 height 29
click at [793, 109] on th "Kích thước" at bounding box center [766, 127] width 231 height 36
click at [1222, 357] on input "Hình thức thanh toán" at bounding box center [1223, 371] width 174 height 28
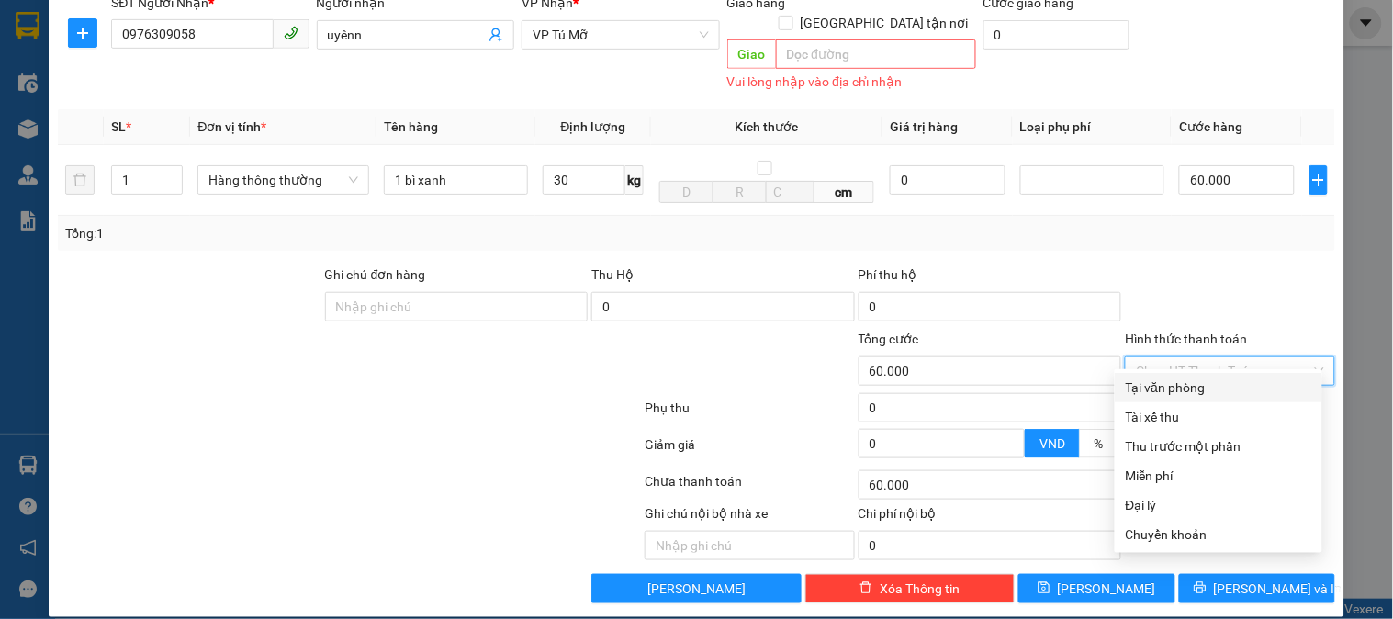
click at [1207, 386] on div "Tại văn phòng" at bounding box center [1218, 387] width 185 height 20
type input "0"
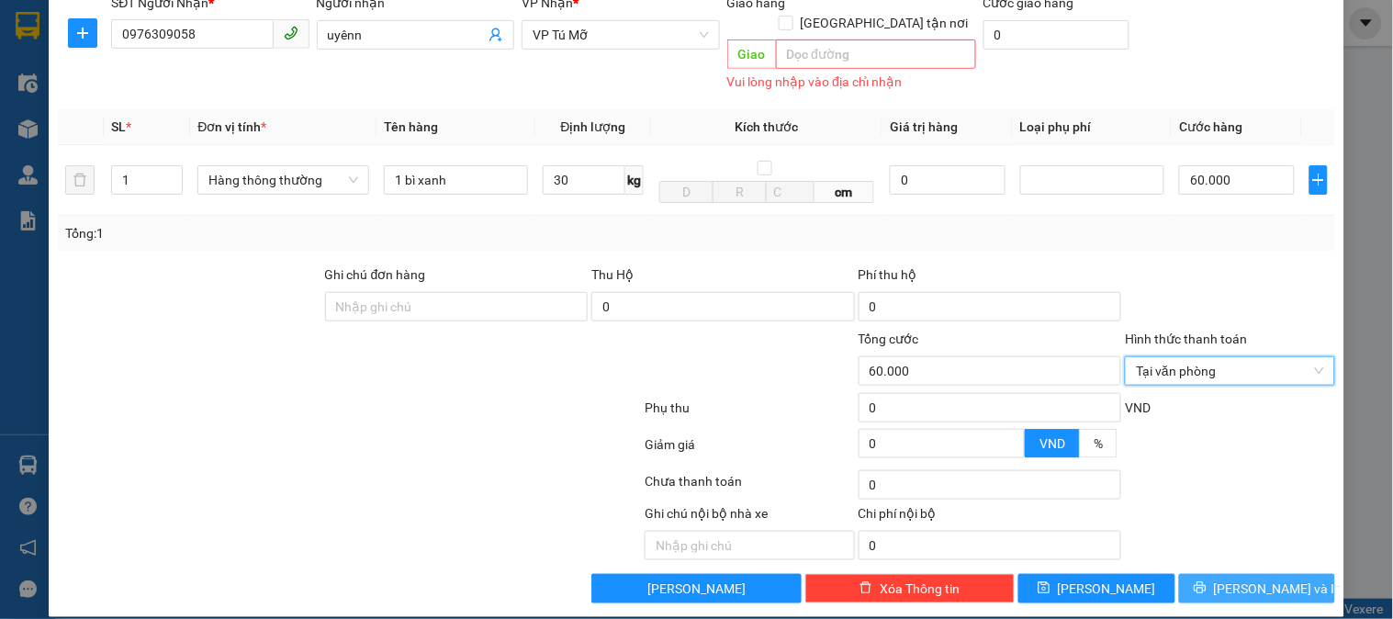
click at [1244, 578] on span "[PERSON_NAME] và In" at bounding box center [1278, 588] width 129 height 20
